Goal: Browse casually

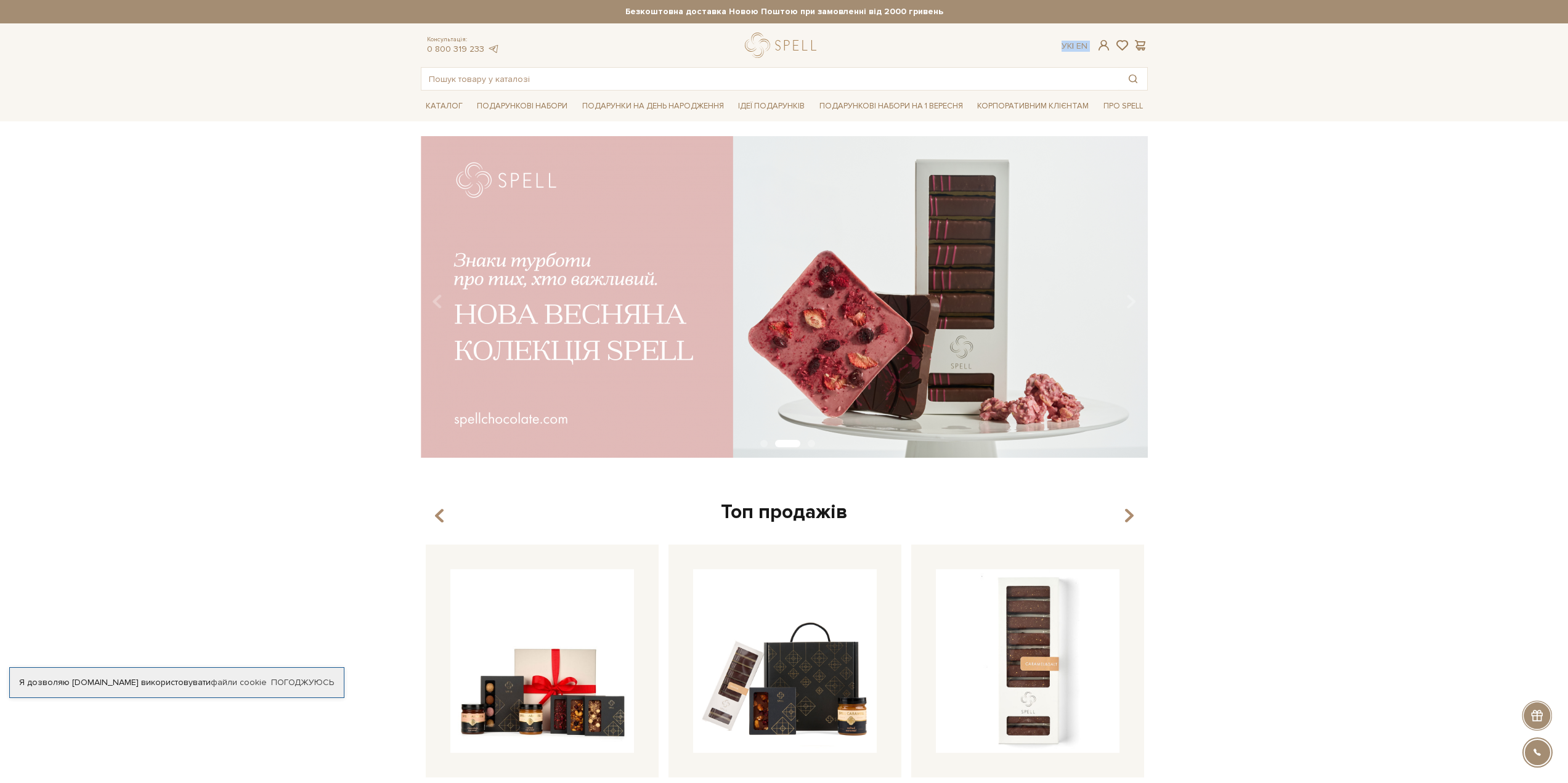
drag, startPoint x: 794, startPoint y: 45, endPoint x: 772, endPoint y: 59, distance: 26.1
click at [769, 60] on div "Консультація: 0 800 319 233 Ук | En | #Колекція до Дня Народження #набір цукеро…" at bounding box center [784, 61] width 742 height 58
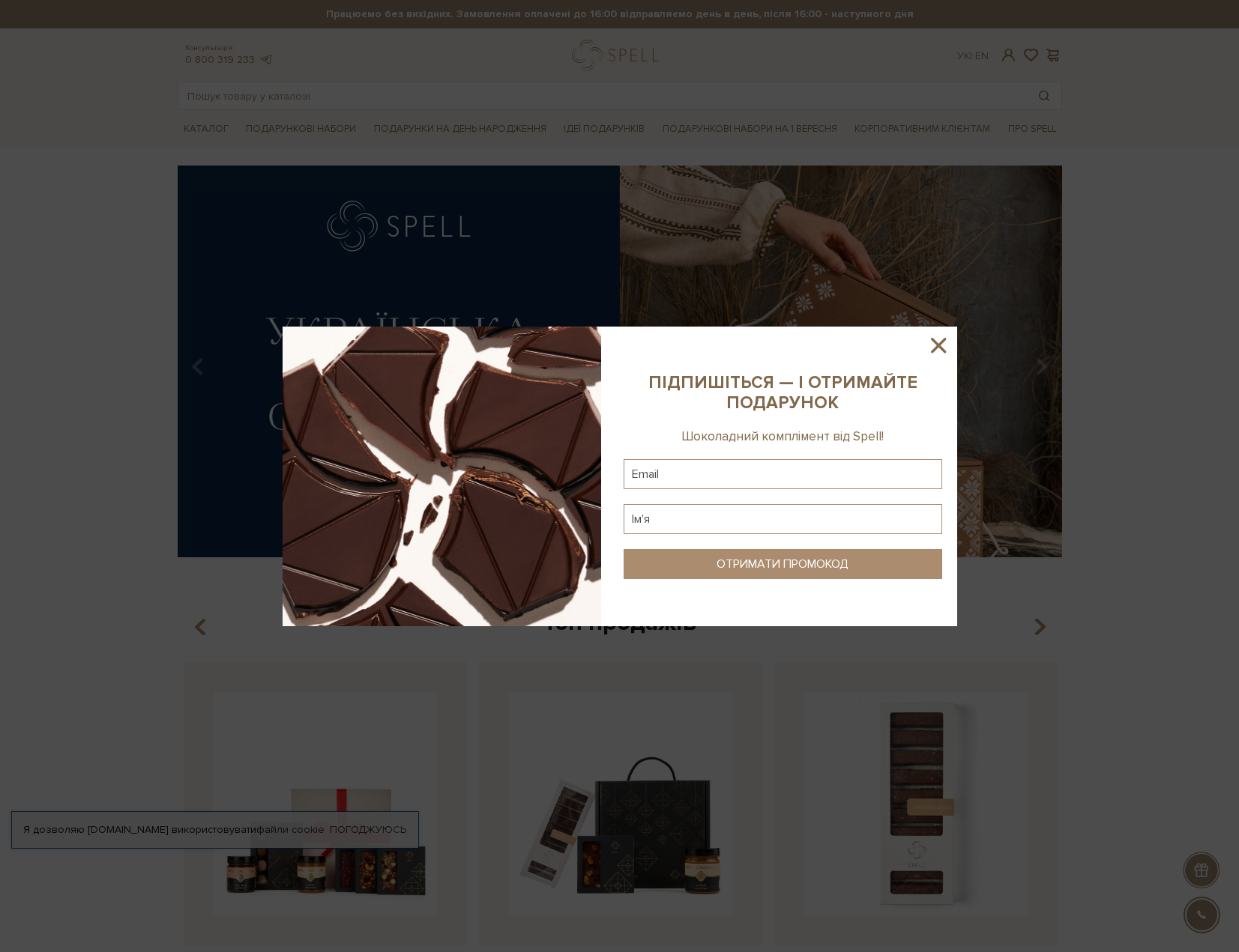
click at [935, 353] on icon at bounding box center [938, 345] width 26 height 26
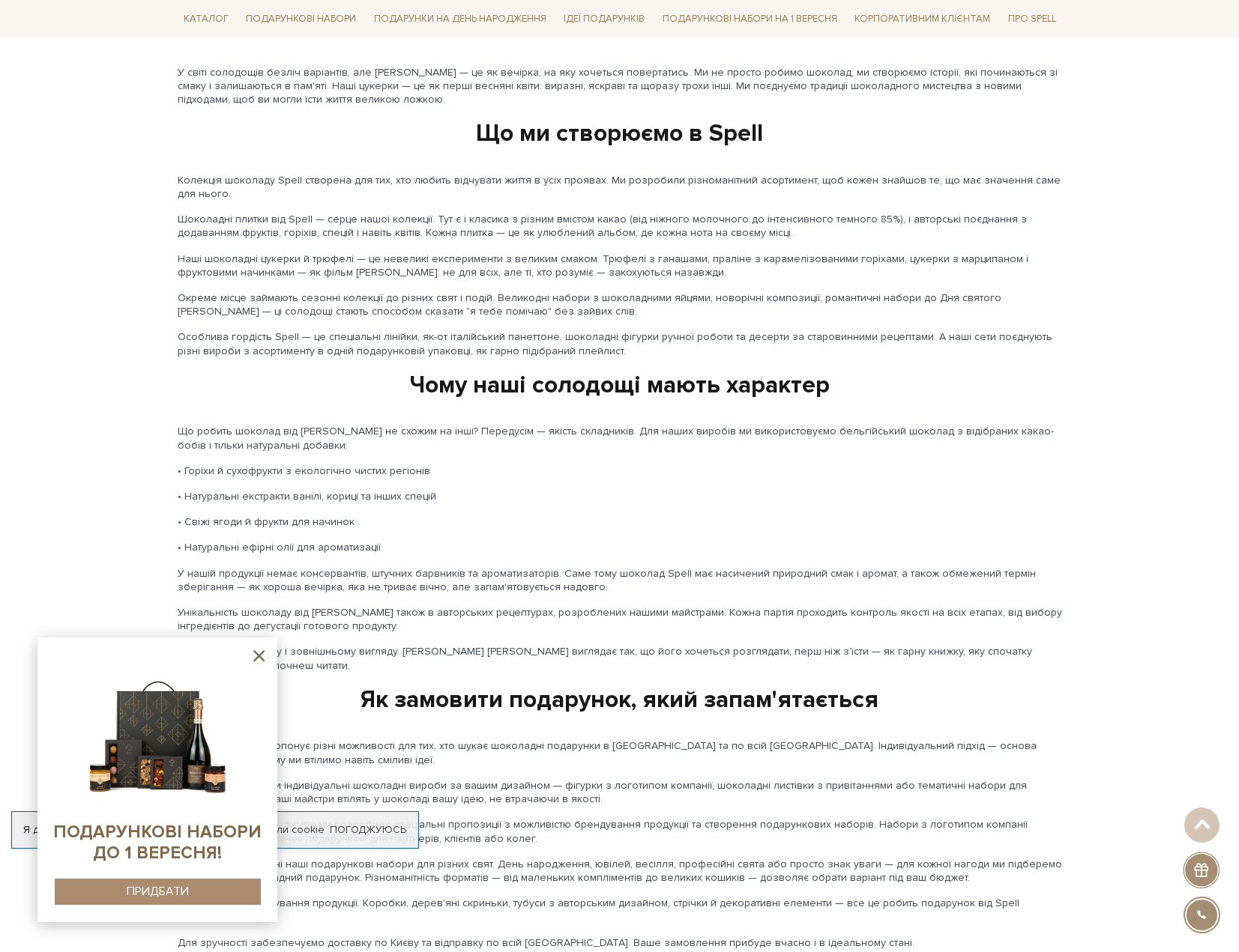
scroll to position [2098, 0]
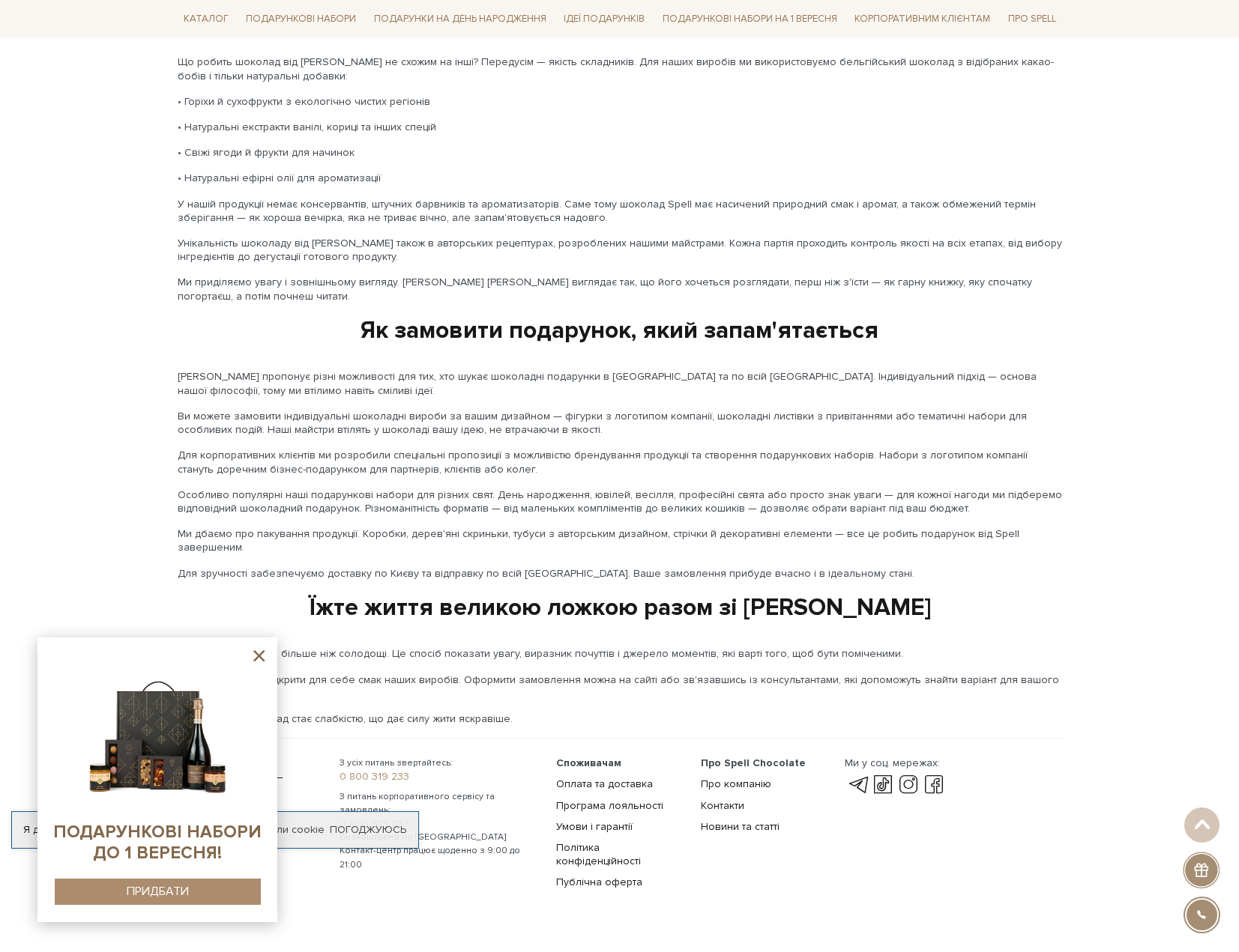
click at [256, 668] on div at bounding box center [157, 779] width 209 height 255
click at [261, 656] on icon at bounding box center [259, 656] width 19 height 19
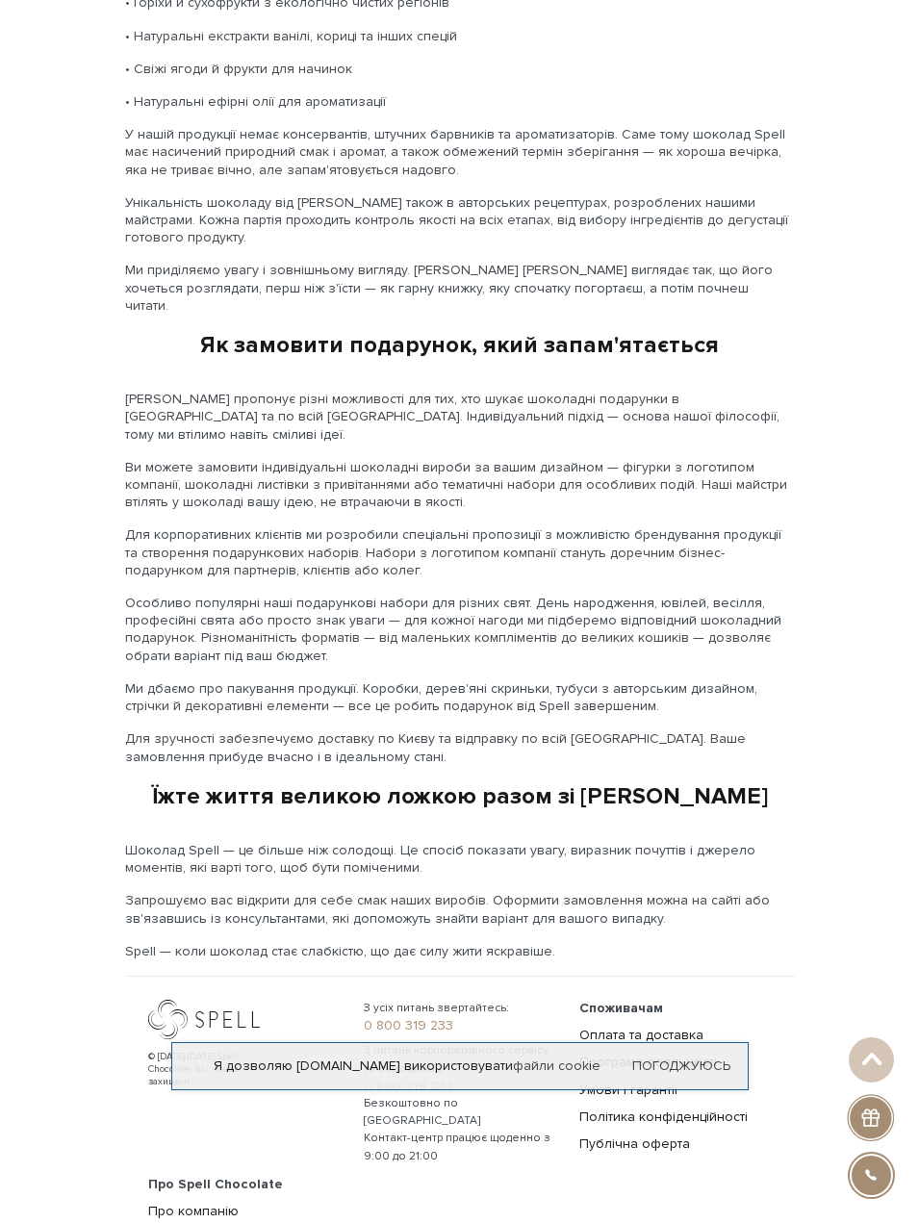
scroll to position [2382, 0]
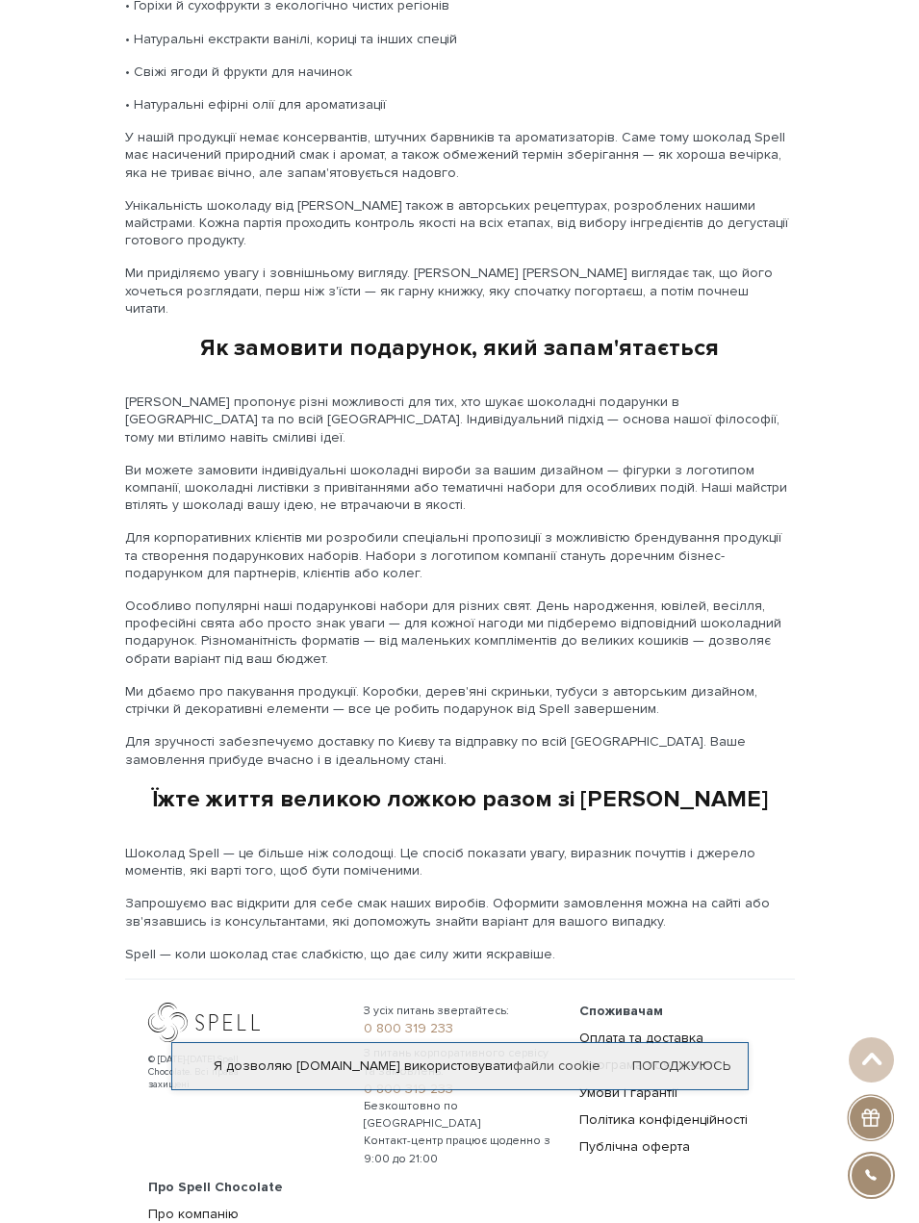
scroll to position [2379, 0]
